Goal: Task Accomplishment & Management: Use online tool/utility

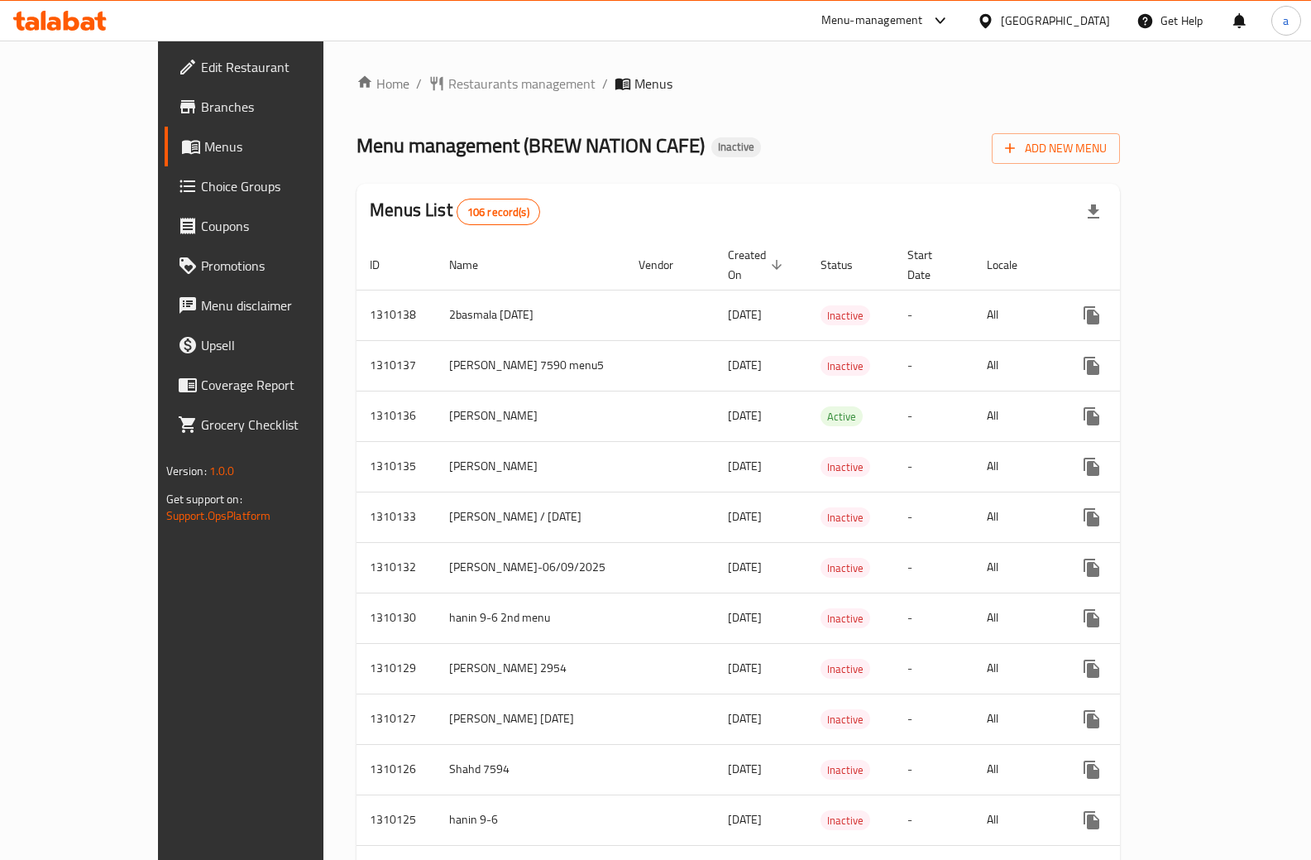
click at [1114, 199] on button "button" at bounding box center [1094, 212] width 40 height 40
click at [1107, 141] on span "Add New Menu" at bounding box center [1056, 148] width 102 height 21
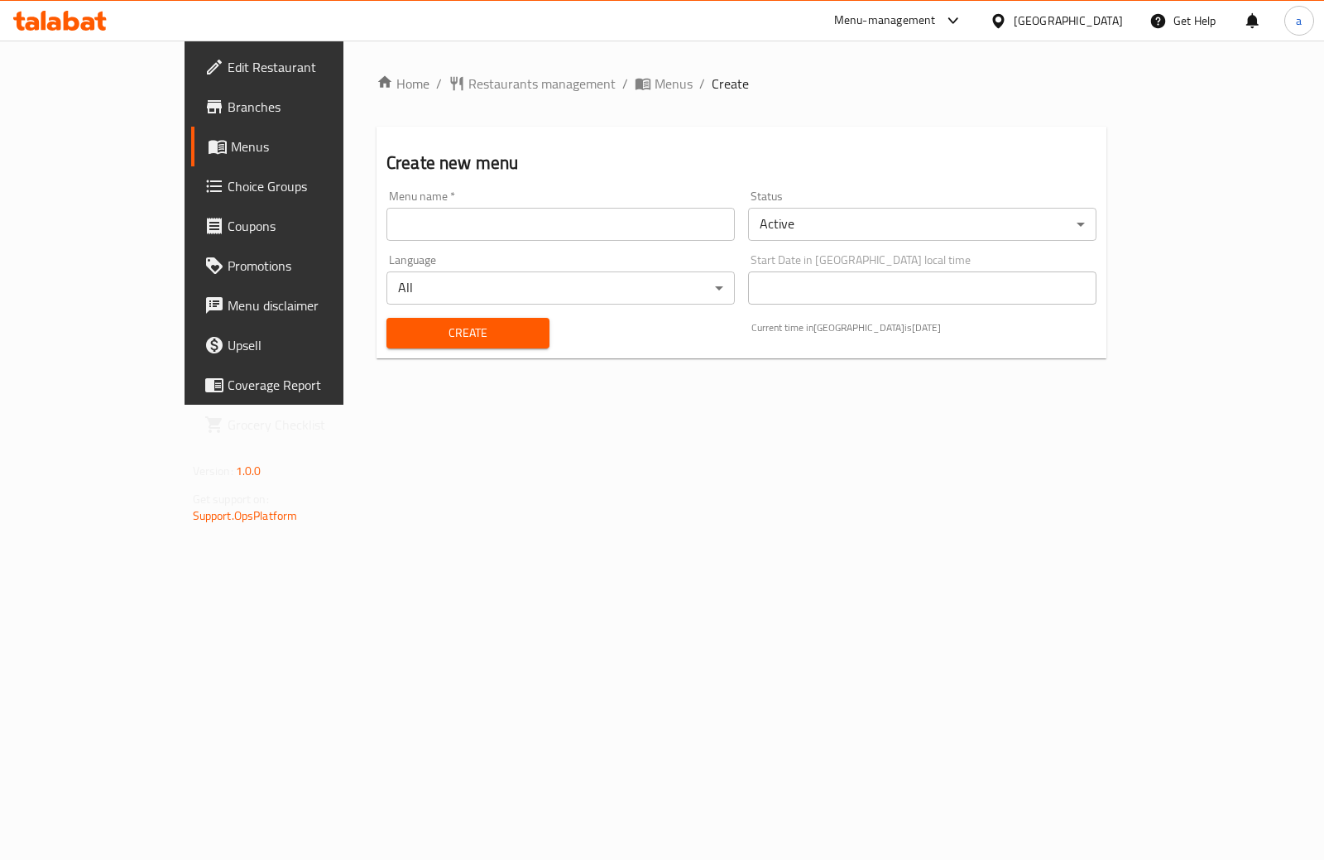
click at [410, 204] on div "Menu name   * Menu name *" at bounding box center [560, 215] width 348 height 50
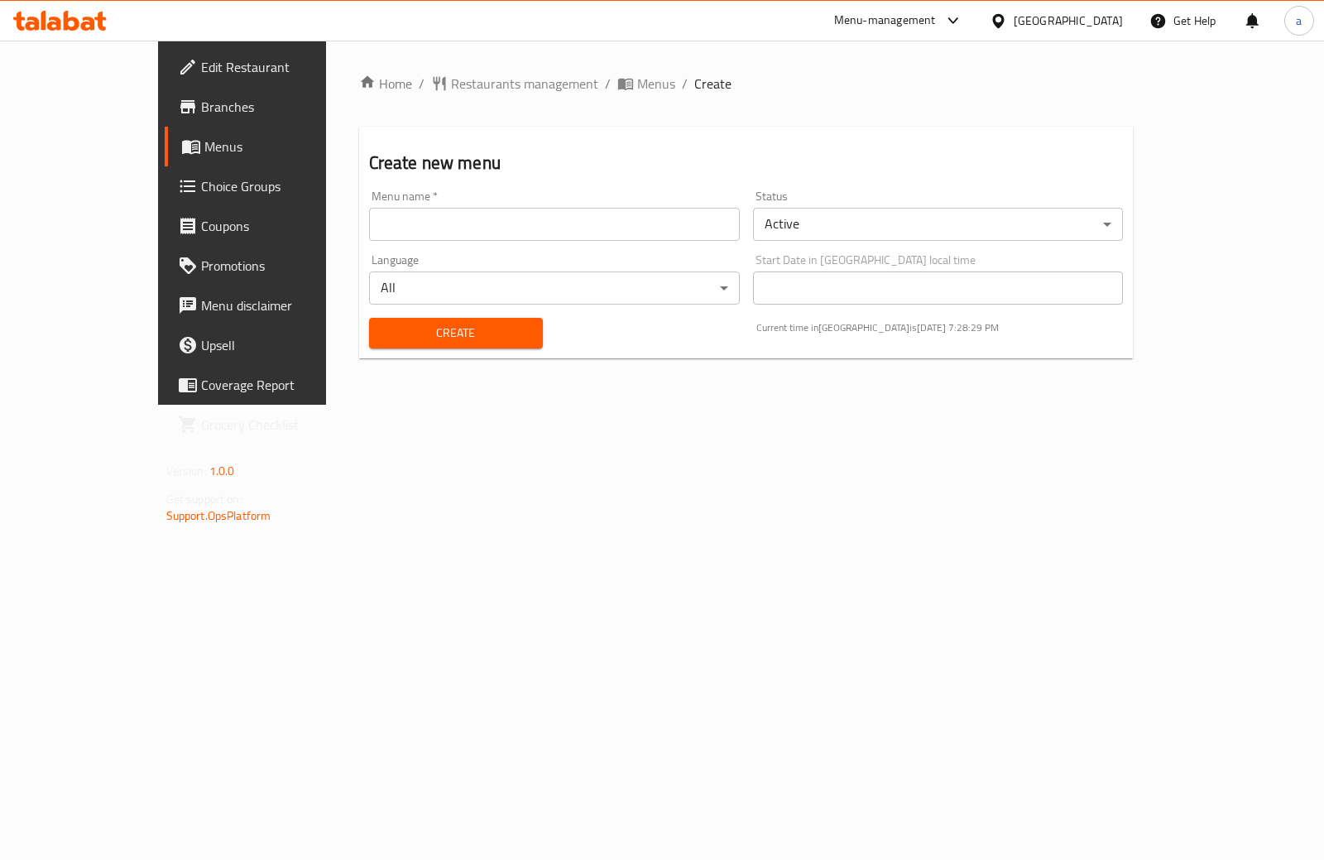
click at [412, 224] on input "text" at bounding box center [554, 224] width 371 height 33
type input "7579 adham"
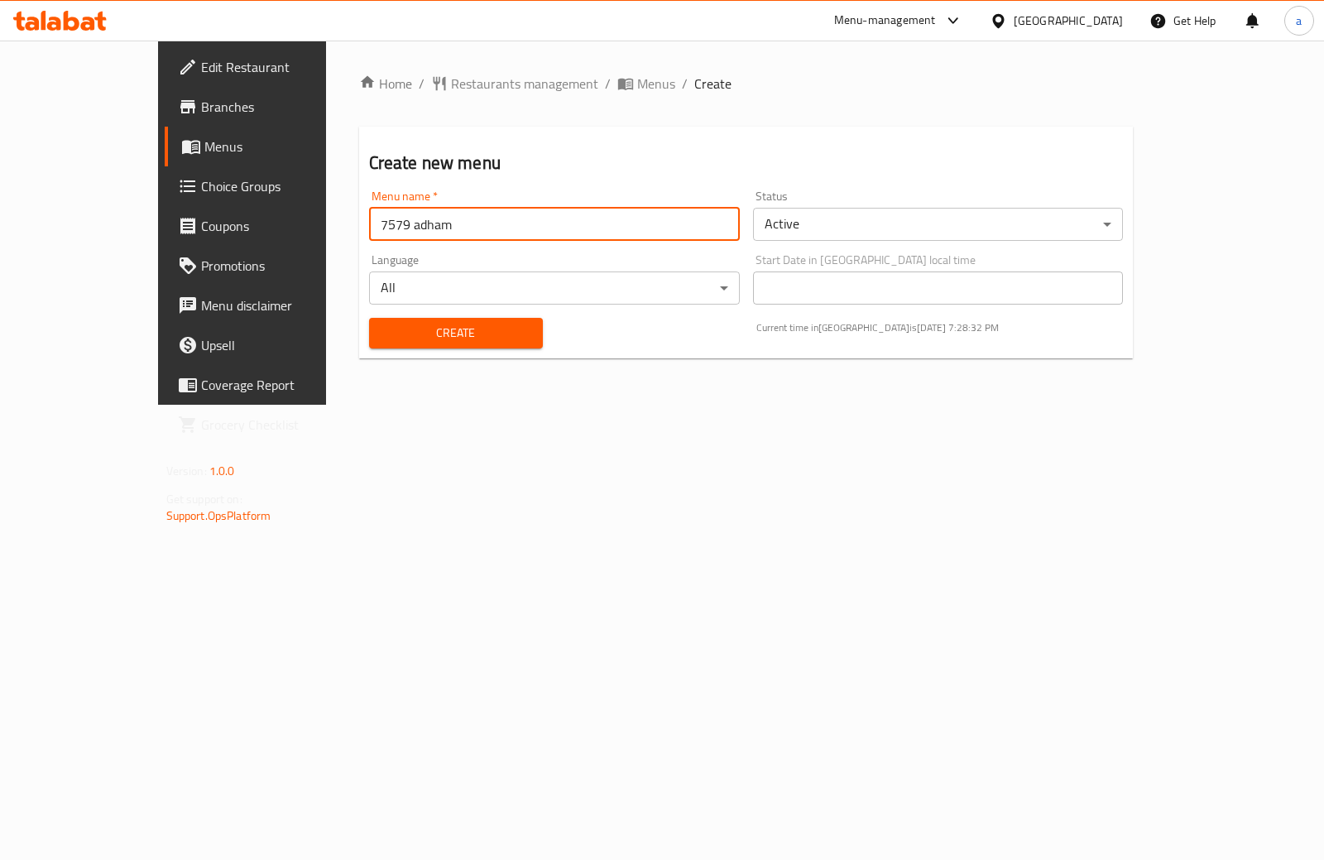
click at [927, 218] on body "​ Menu-management [GEOGRAPHIC_DATA] Get Help a Edit Restaurant Branches Menus C…" at bounding box center [662, 450] width 1324 height 819
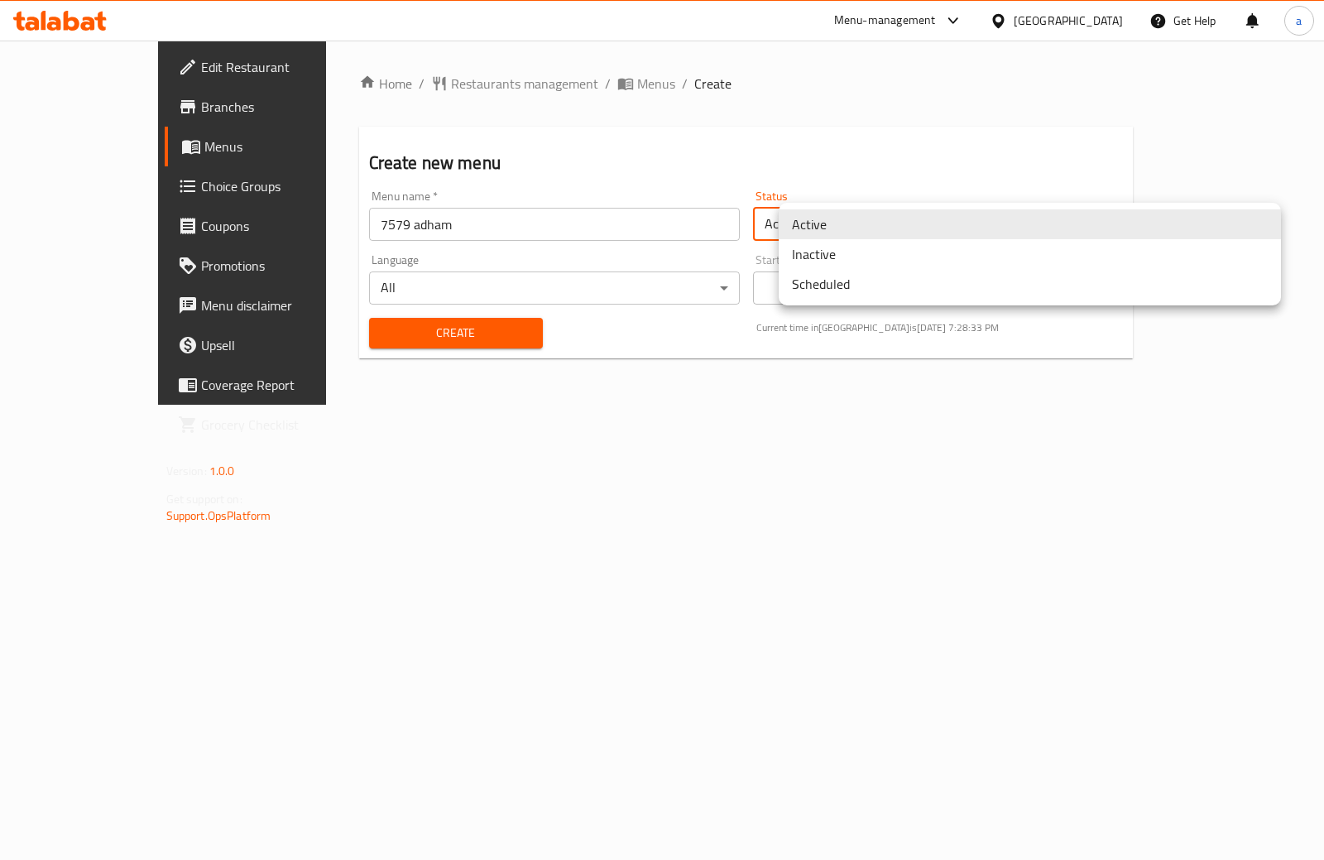
click at [875, 257] on li "Inactive" at bounding box center [1030, 254] width 502 height 30
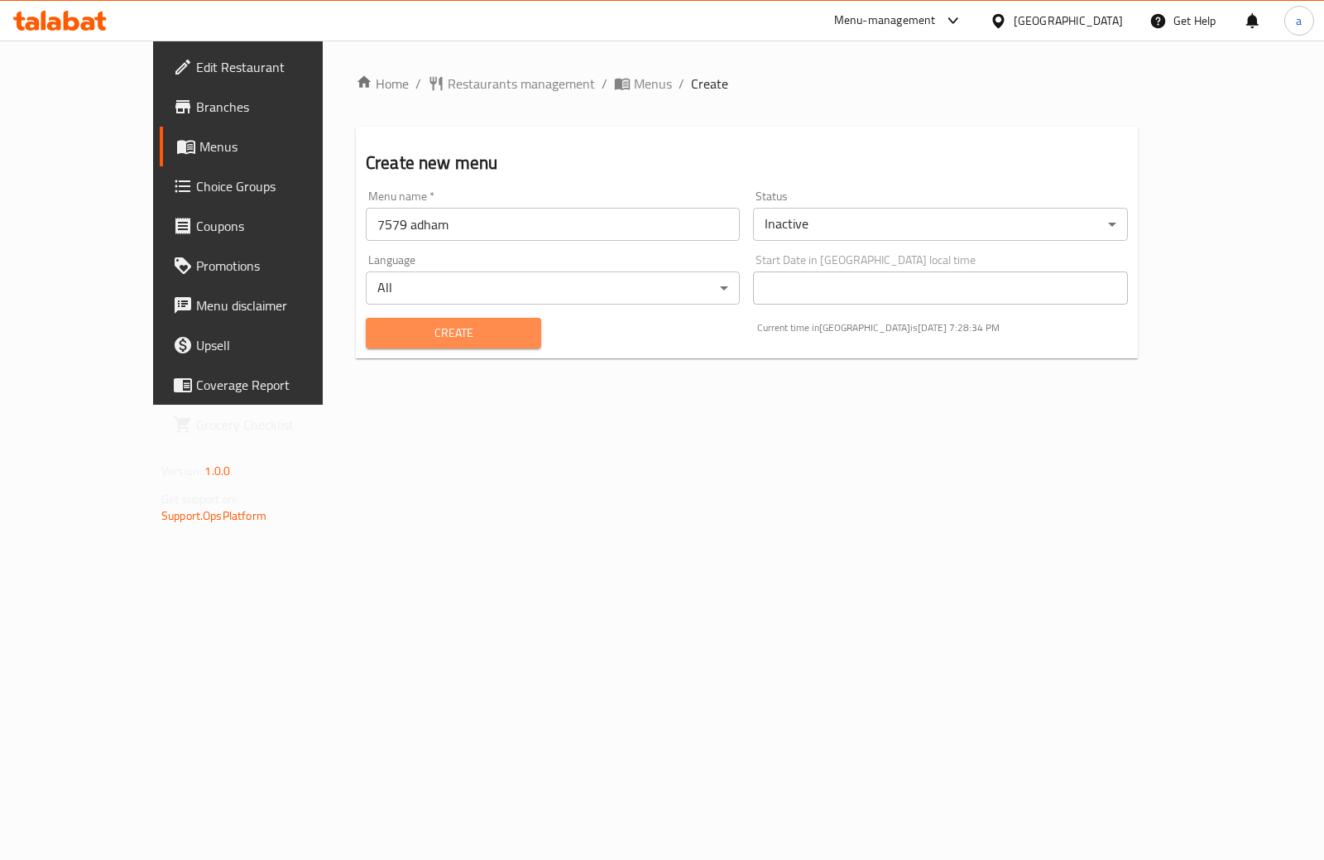
click at [458, 328] on span "Create" at bounding box center [453, 333] width 149 height 21
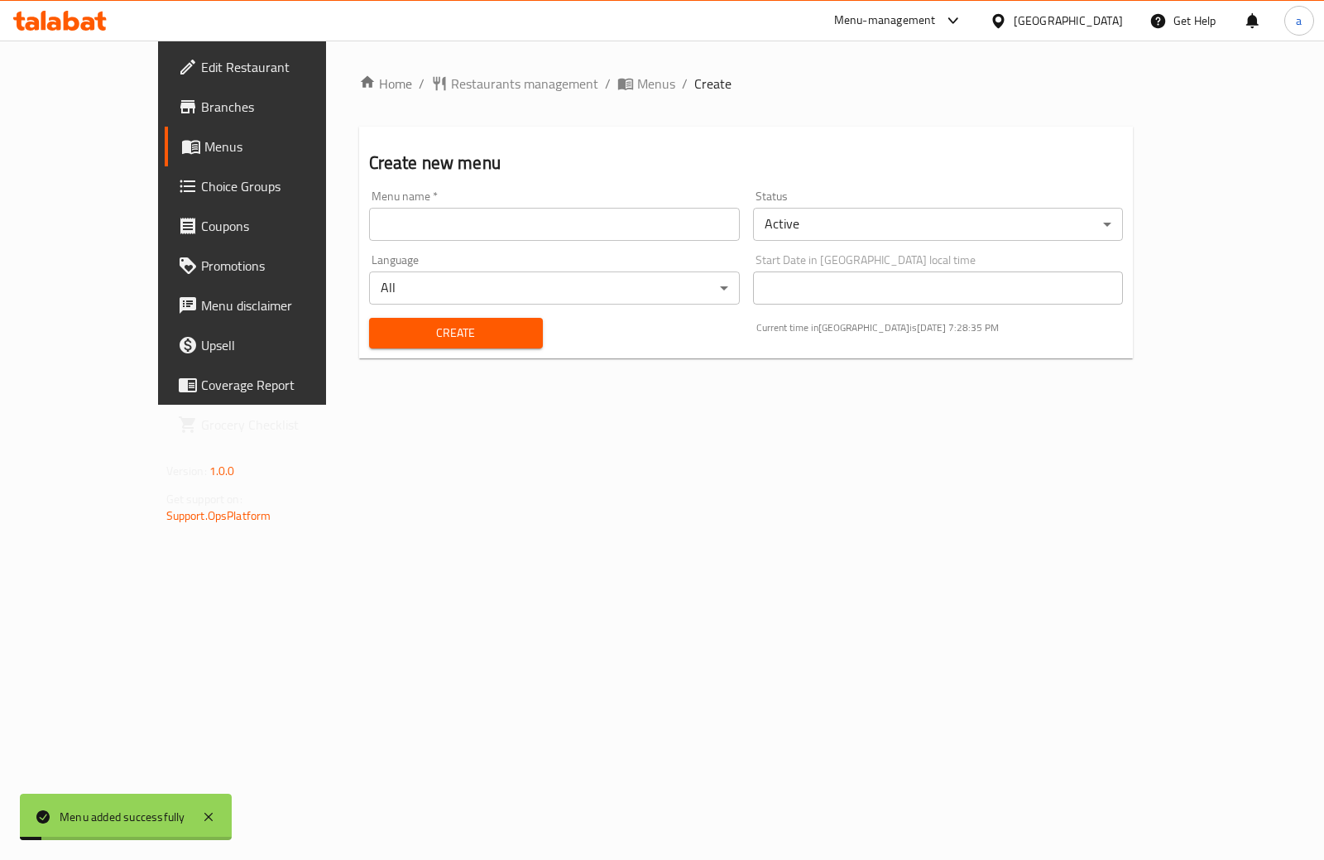
click at [204, 148] on span "Menus" at bounding box center [284, 147] width 161 height 20
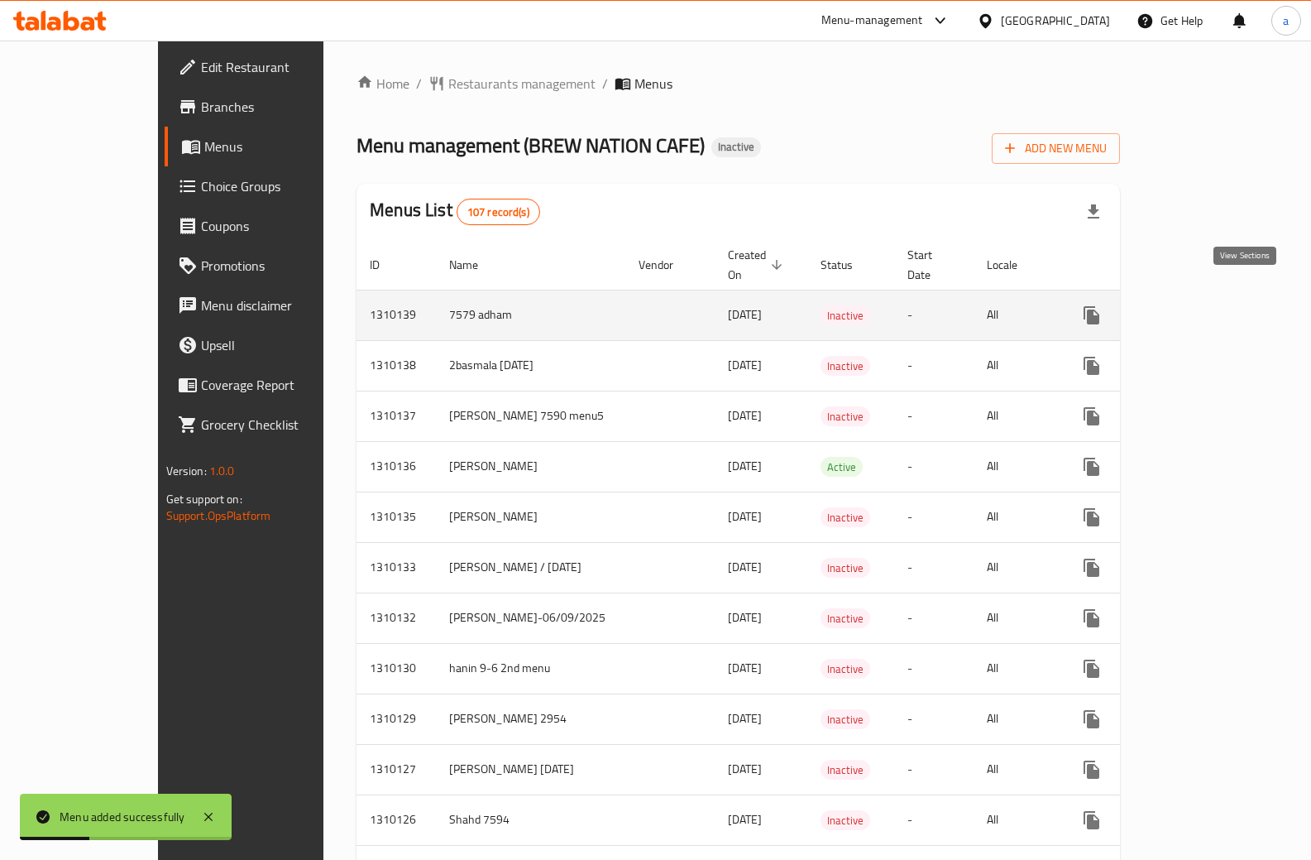
click at [1221, 305] on icon "enhanced table" at bounding box center [1211, 315] width 20 height 20
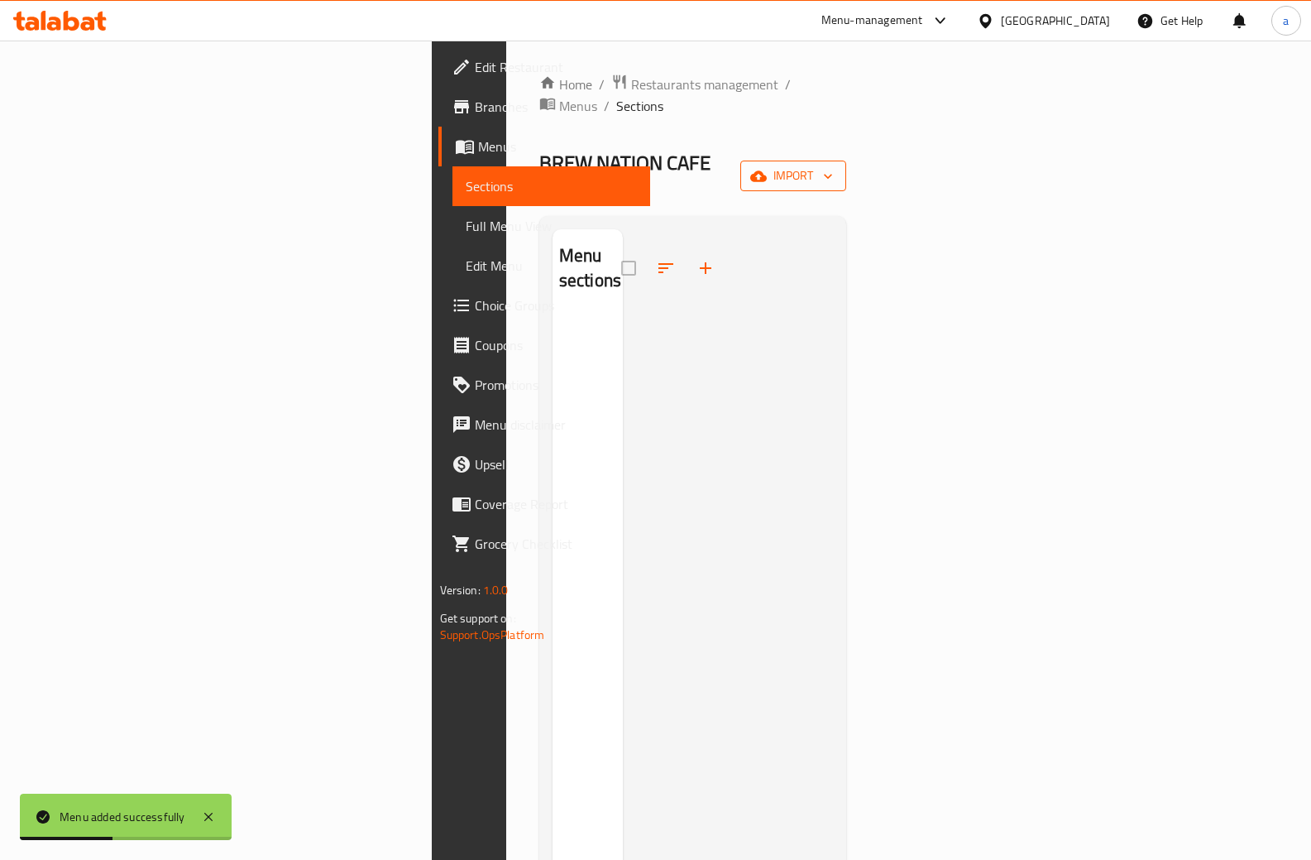
click at [846, 161] on button "import" at bounding box center [794, 176] width 106 height 31
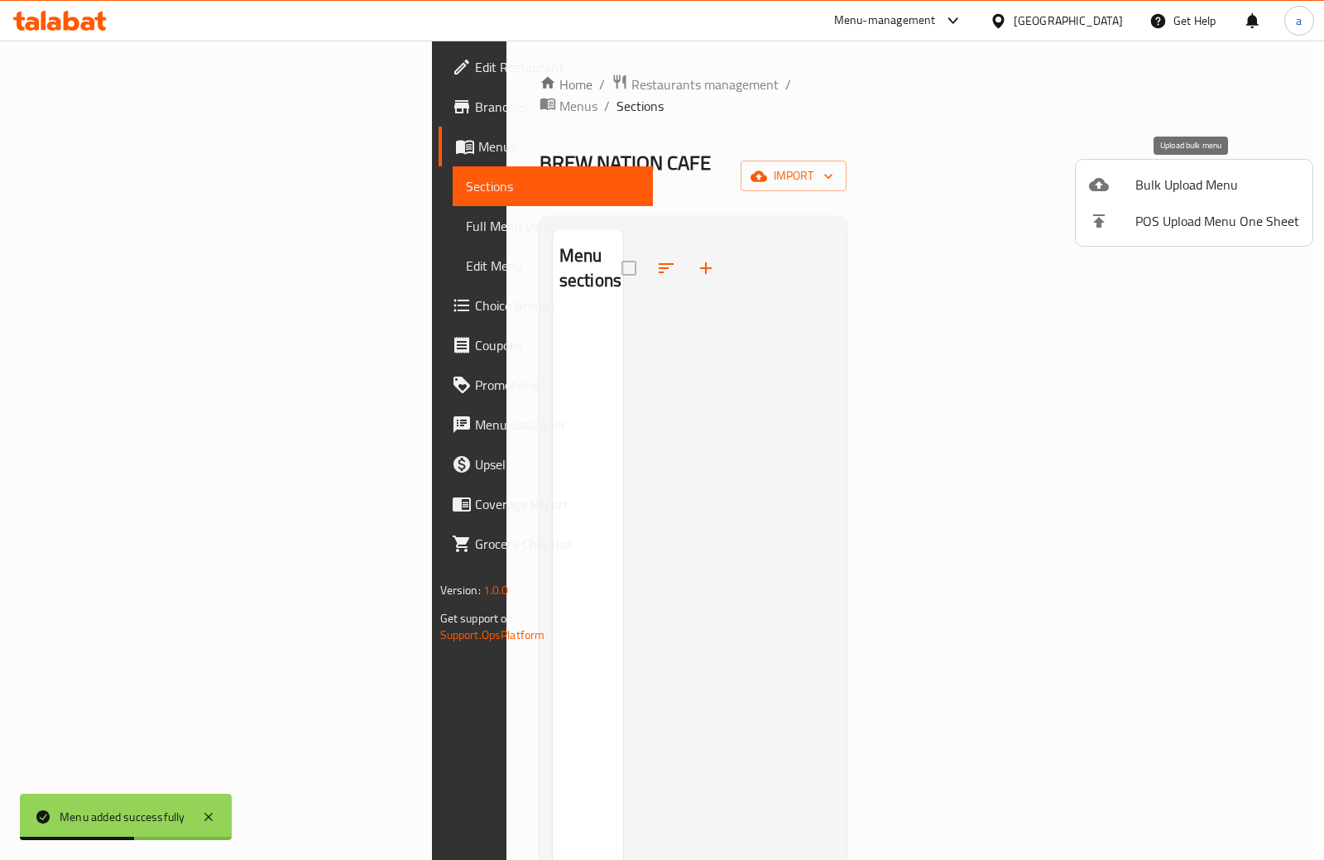
click at [1191, 194] on span "Bulk Upload Menu" at bounding box center [1217, 185] width 164 height 20
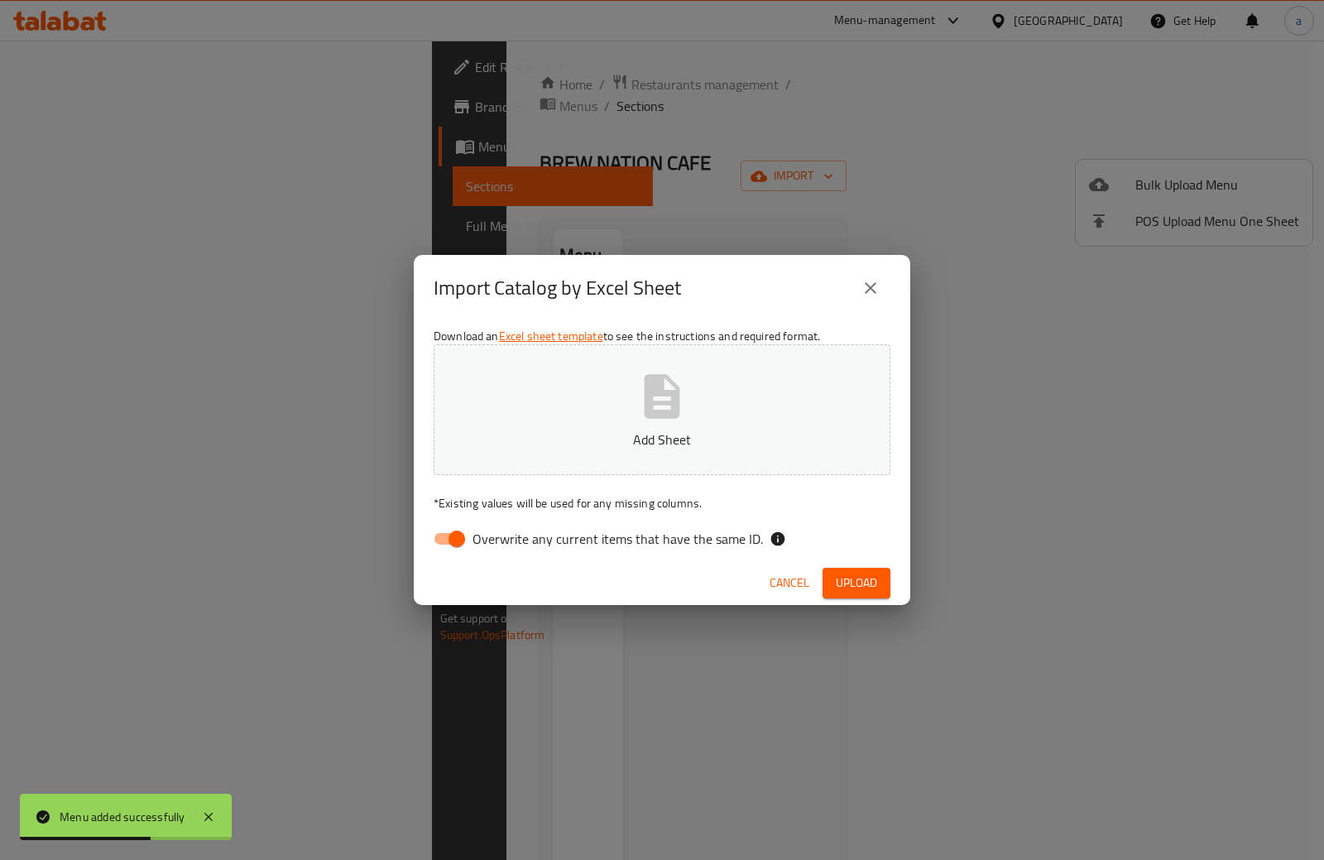
click at [697, 454] on button "Add Sheet" at bounding box center [662, 409] width 457 height 131
click at [455, 537] on input "Overwrite any current items that have the same ID." at bounding box center [457, 538] width 94 height 31
checkbox input "false"
click at [871, 582] on span "Upload" at bounding box center [856, 583] width 41 height 21
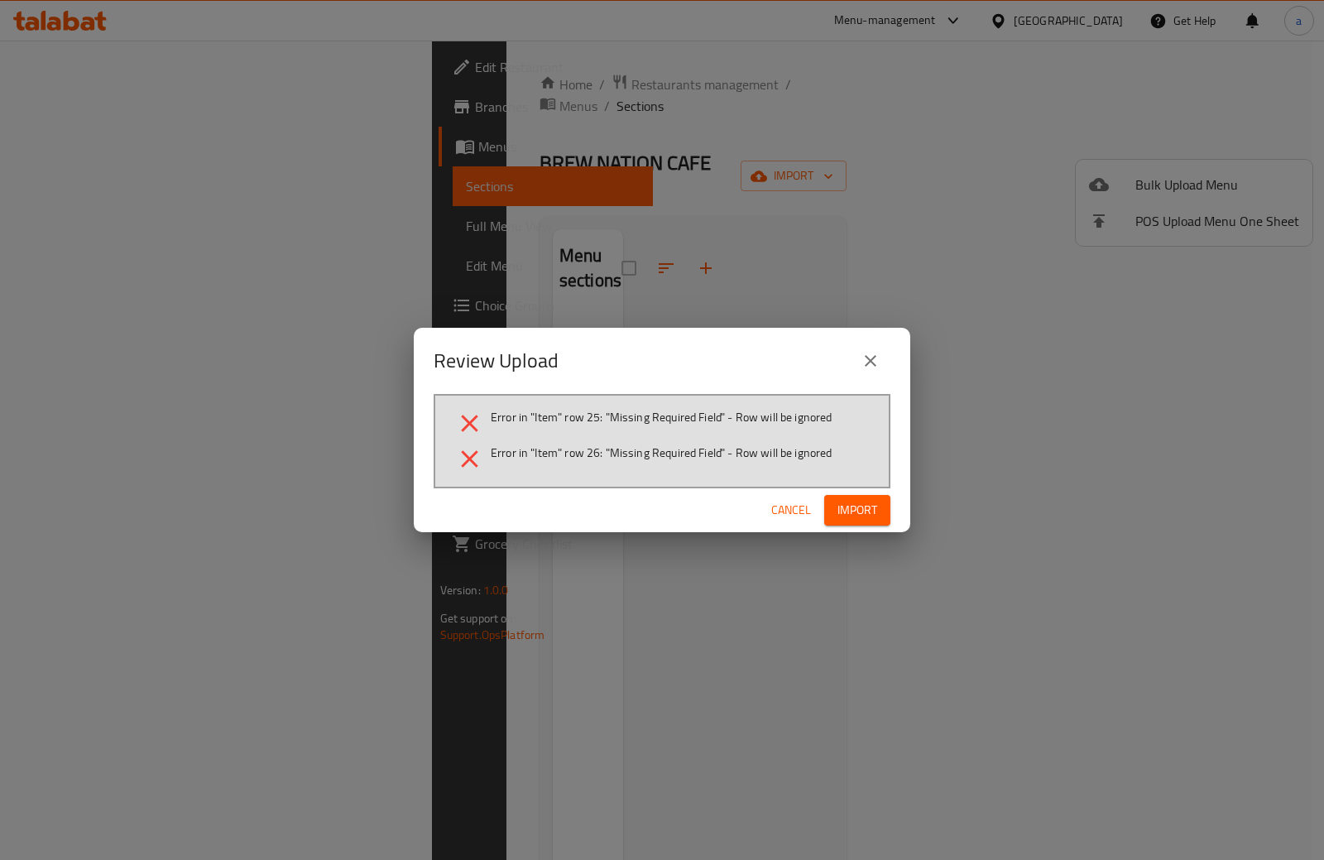
click at [844, 510] on span "Import" at bounding box center [857, 510] width 40 height 21
click at [802, 504] on span "Cancel" at bounding box center [804, 510] width 40 height 21
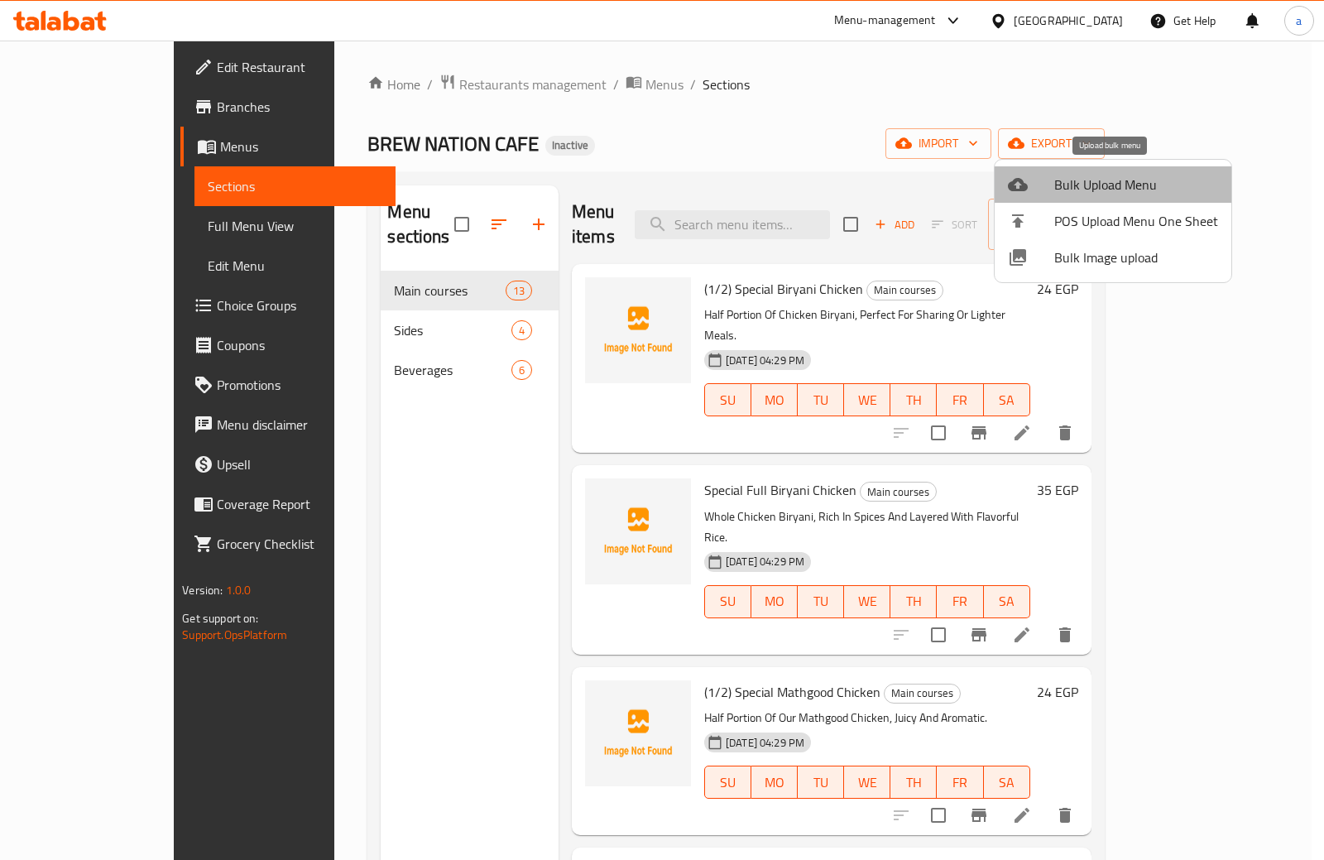
click at [1153, 182] on span "Bulk Upload Menu" at bounding box center [1136, 185] width 164 height 20
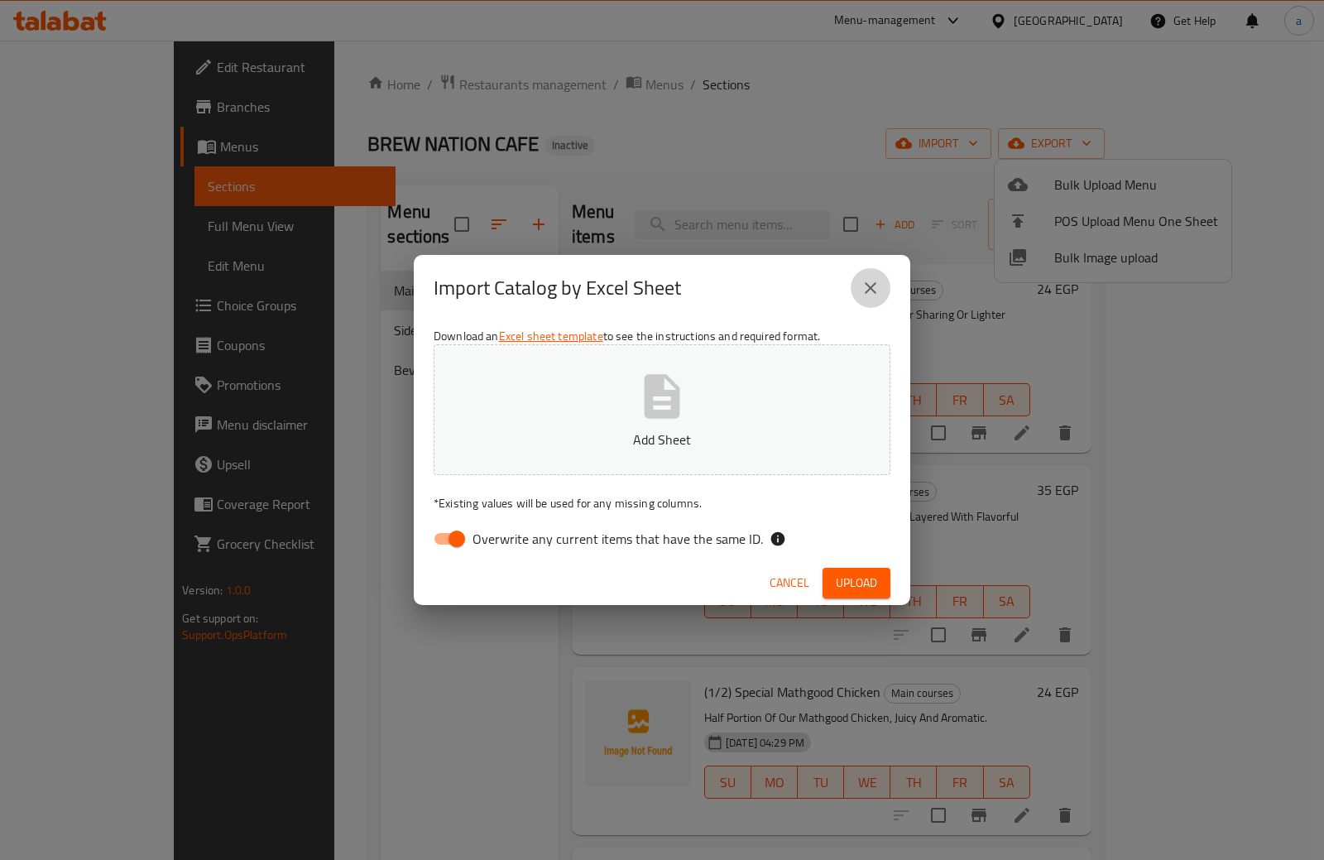
click at [876, 278] on icon "close" at bounding box center [870, 288] width 20 height 20
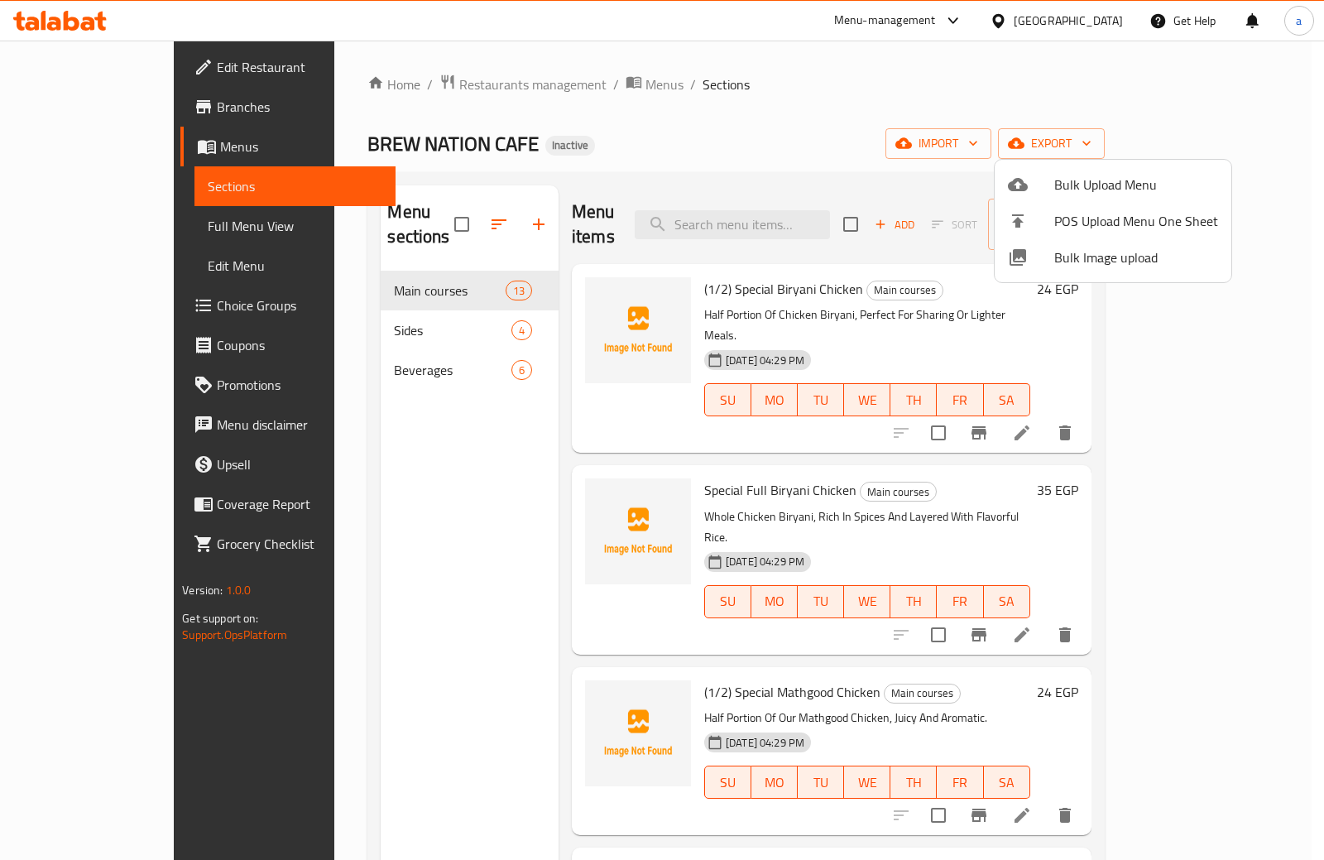
click at [960, 139] on div at bounding box center [662, 430] width 1324 height 860
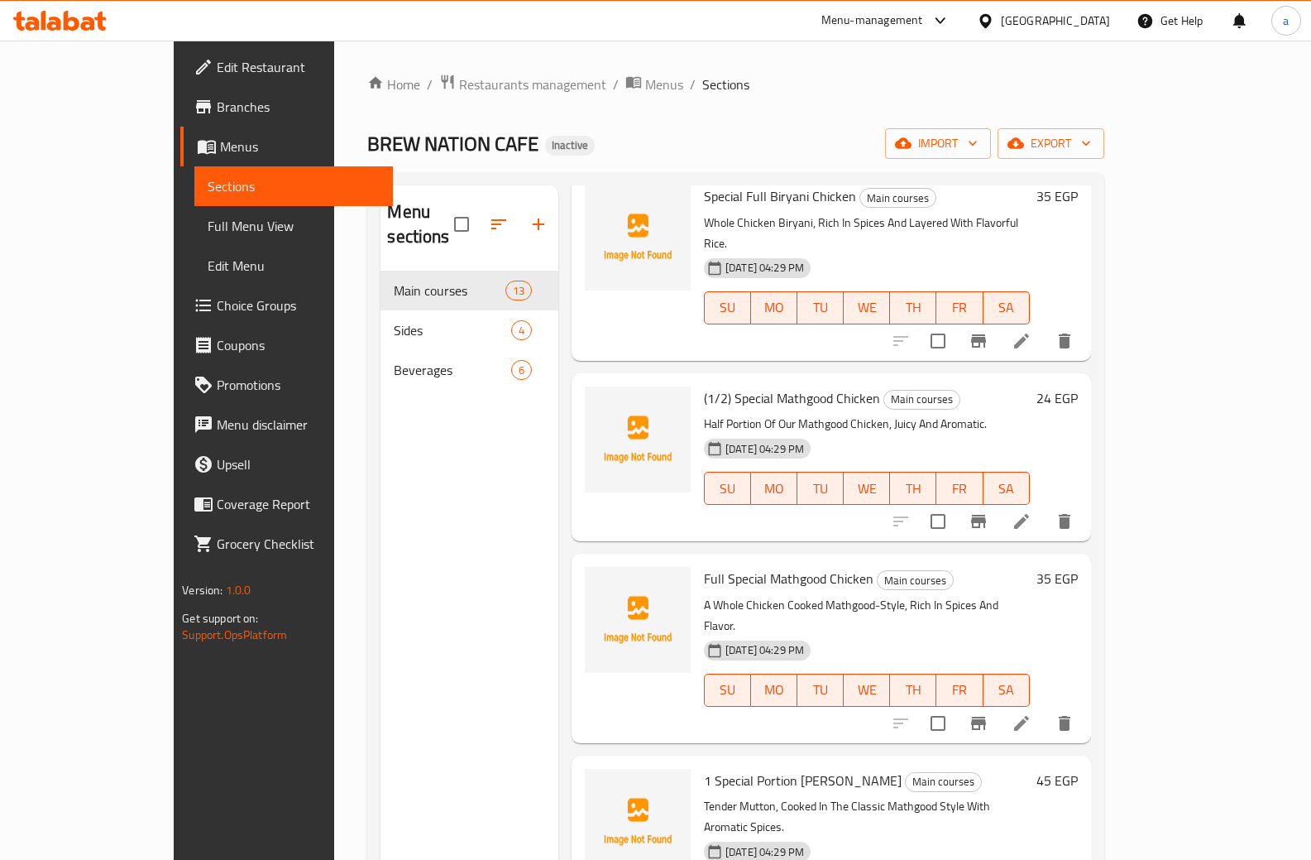
scroll to position [208, 0]
